Goal: Find specific page/section: Find specific page/section

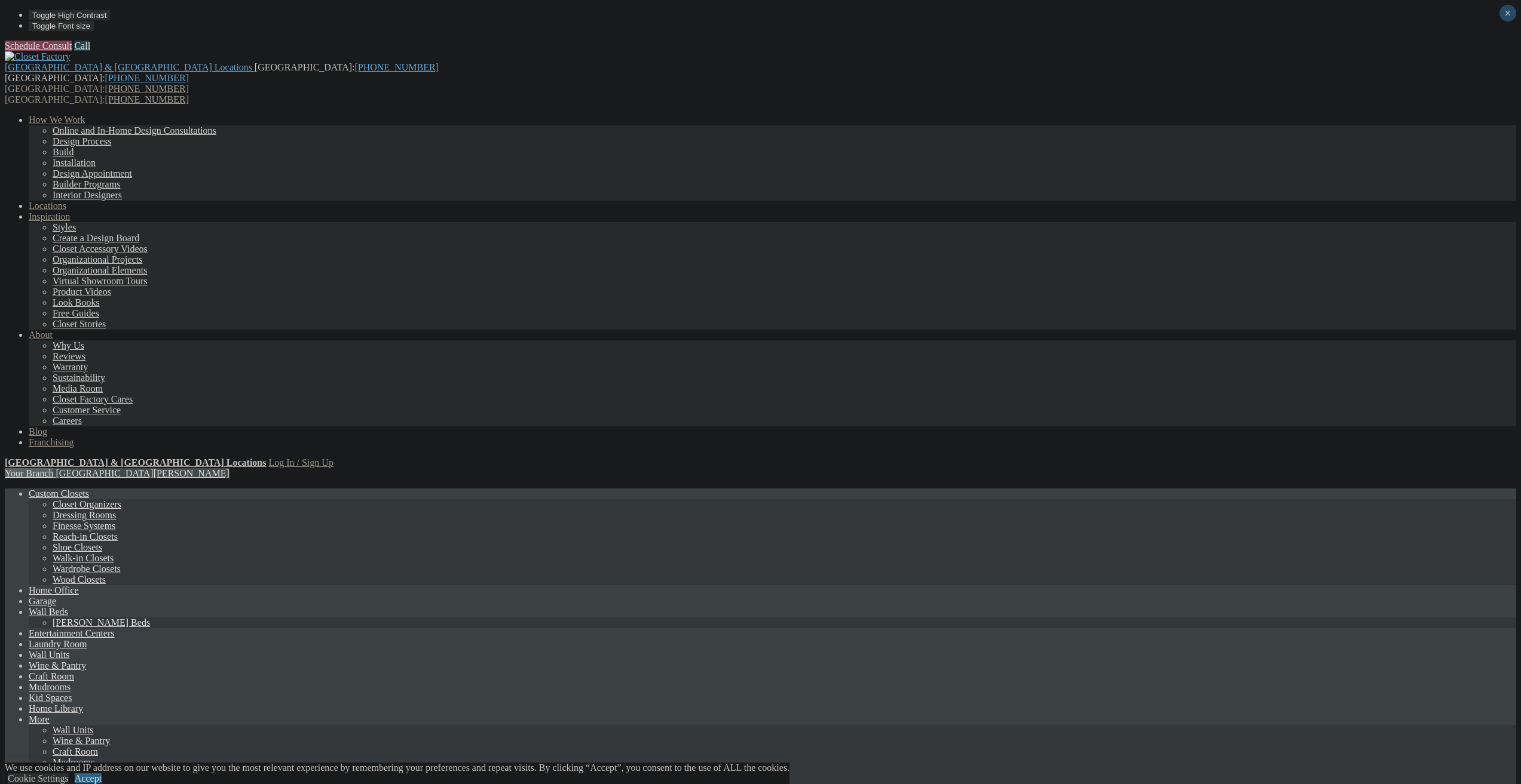
scroll to position [318, 0]
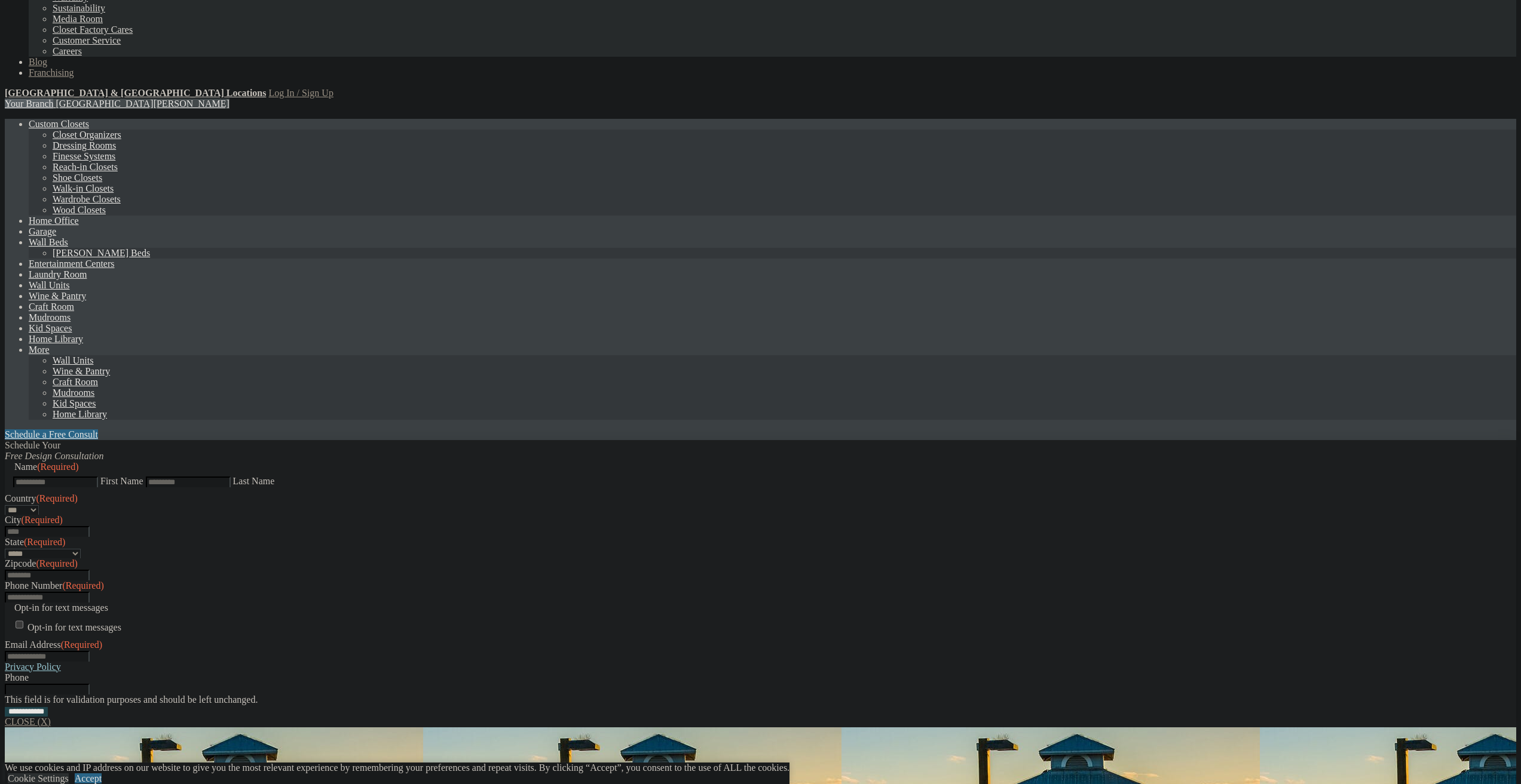
scroll to position [0, 0]
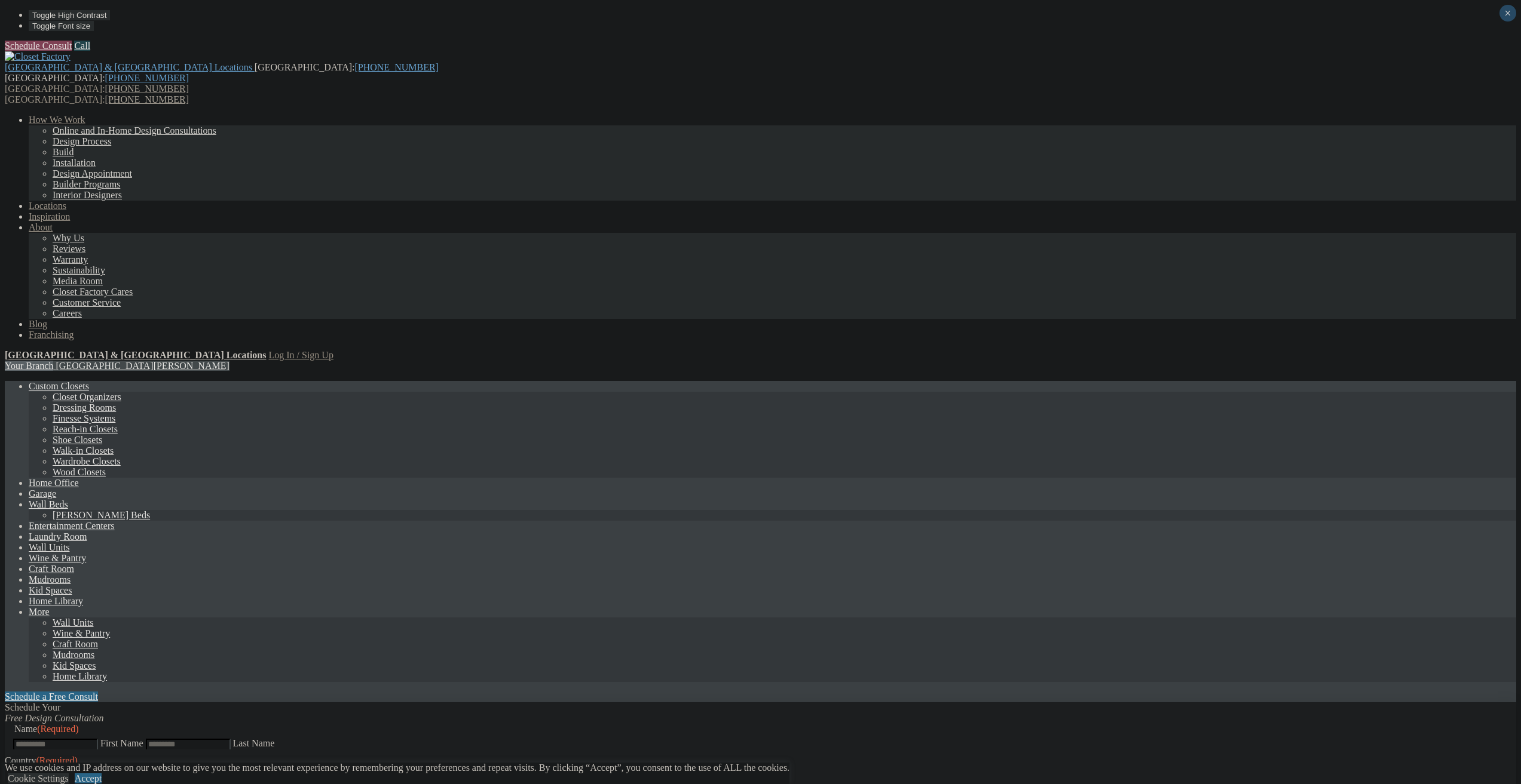
click at [70, 542] on link "Wall Units" at bounding box center [49, 548] width 41 height 10
